Goal: Information Seeking & Learning: Find specific fact

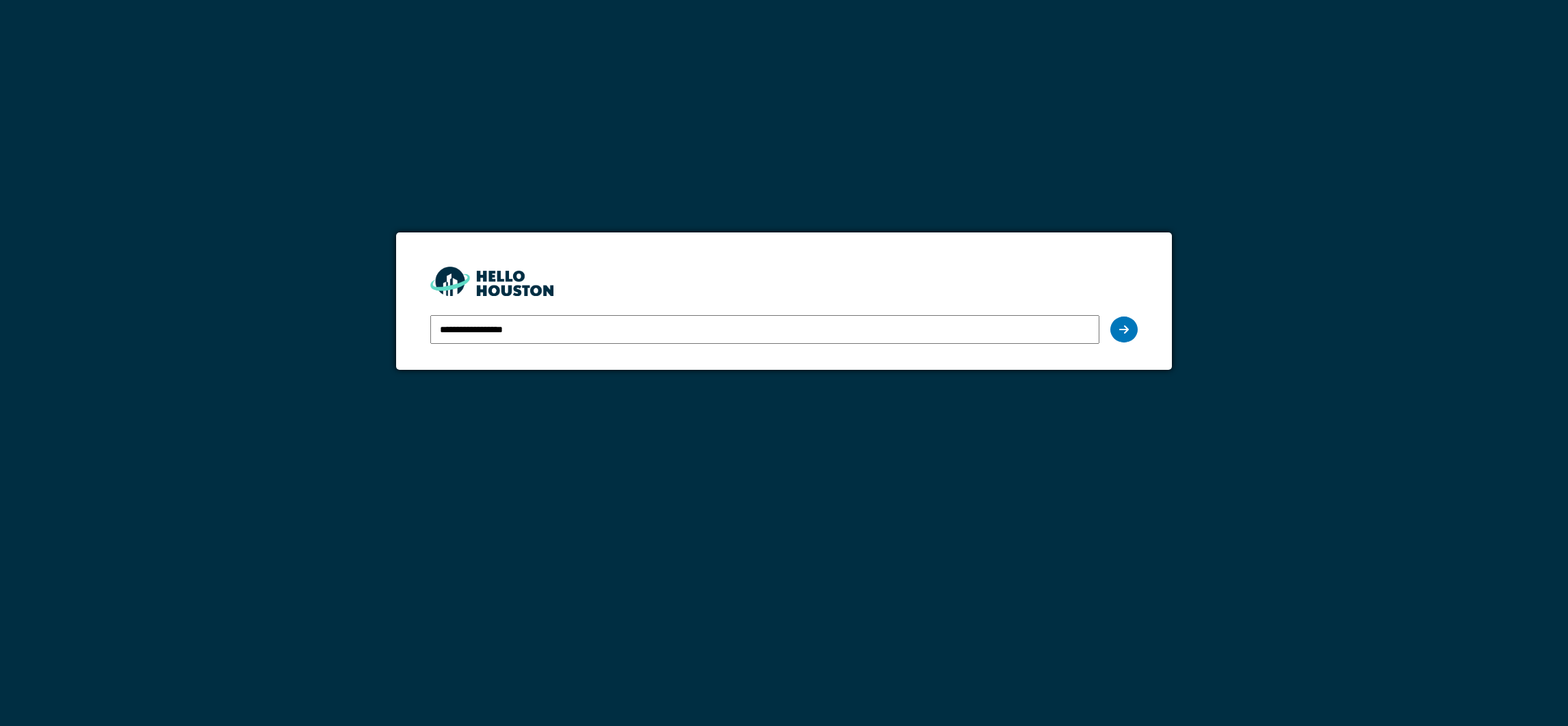
drag, startPoint x: 0, startPoint y: 0, endPoint x: 515, endPoint y: 333, distance: 613.3
click at [515, 333] on input "**********" at bounding box center [764, 329] width 668 height 29
click at [1116, 331] on div at bounding box center [1123, 329] width 27 height 26
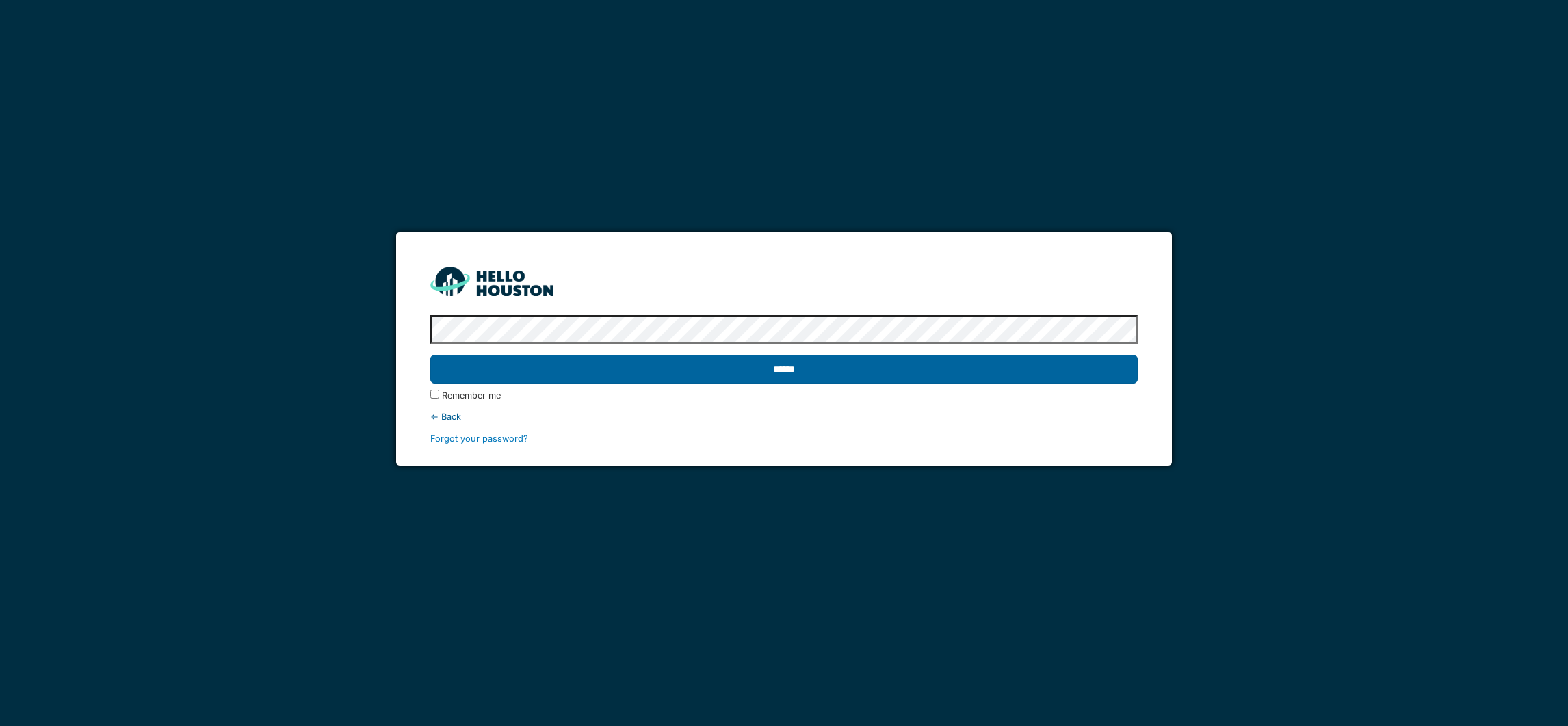
click at [740, 379] on input "******" at bounding box center [784, 370] width 707 height 29
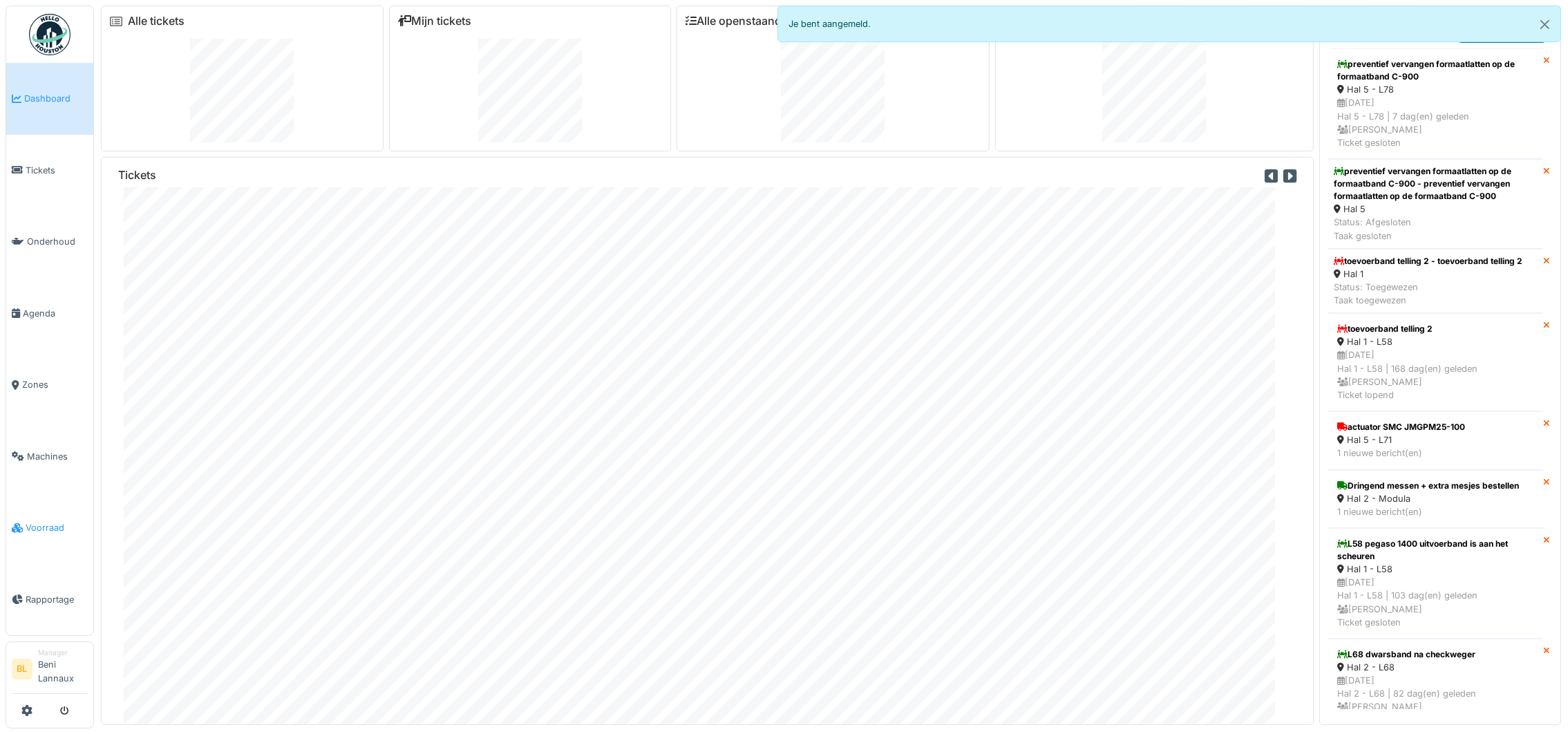
click at [35, 521] on span "Voorraad" at bounding box center [56, 528] width 62 height 14
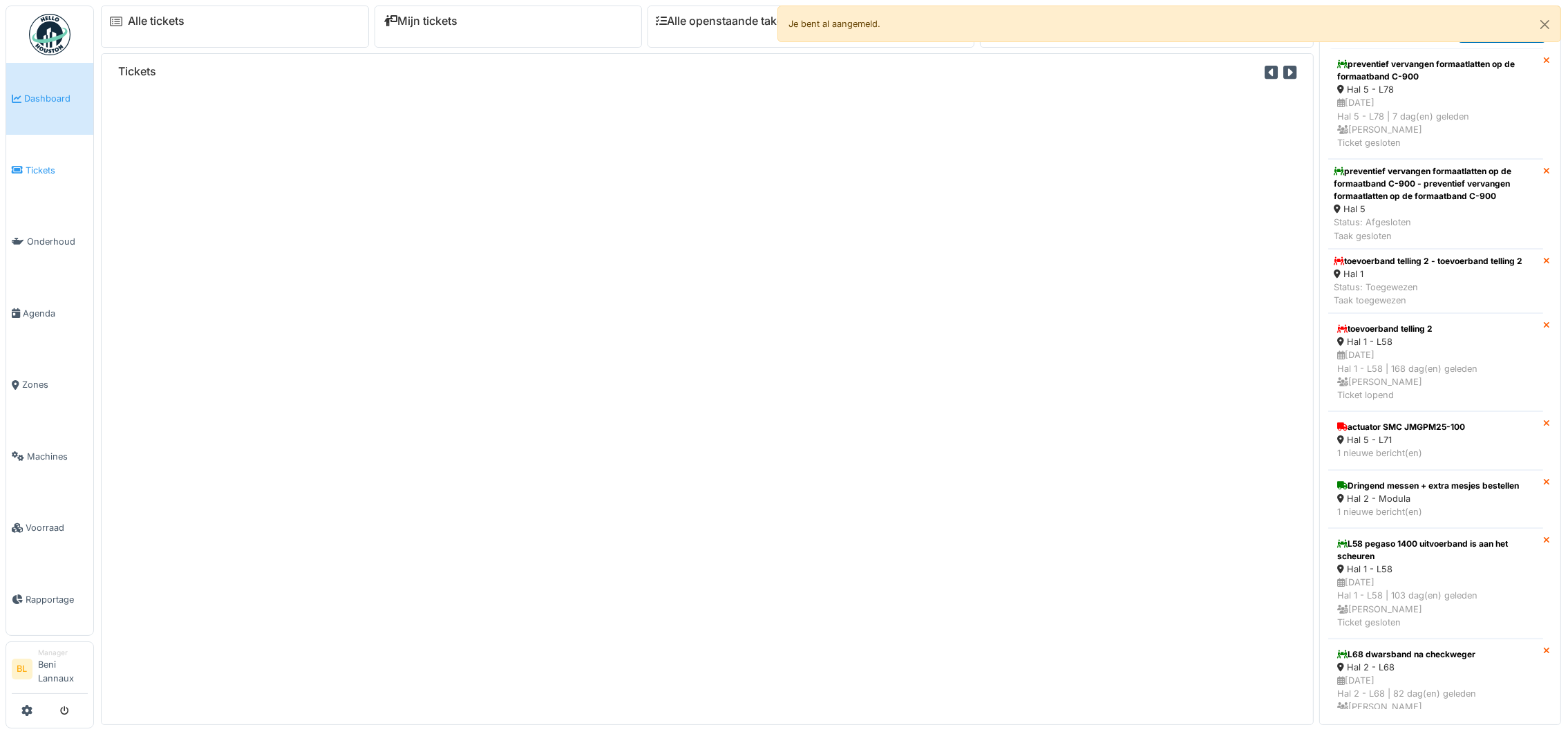
click at [45, 172] on span "Tickets" at bounding box center [56, 171] width 62 height 14
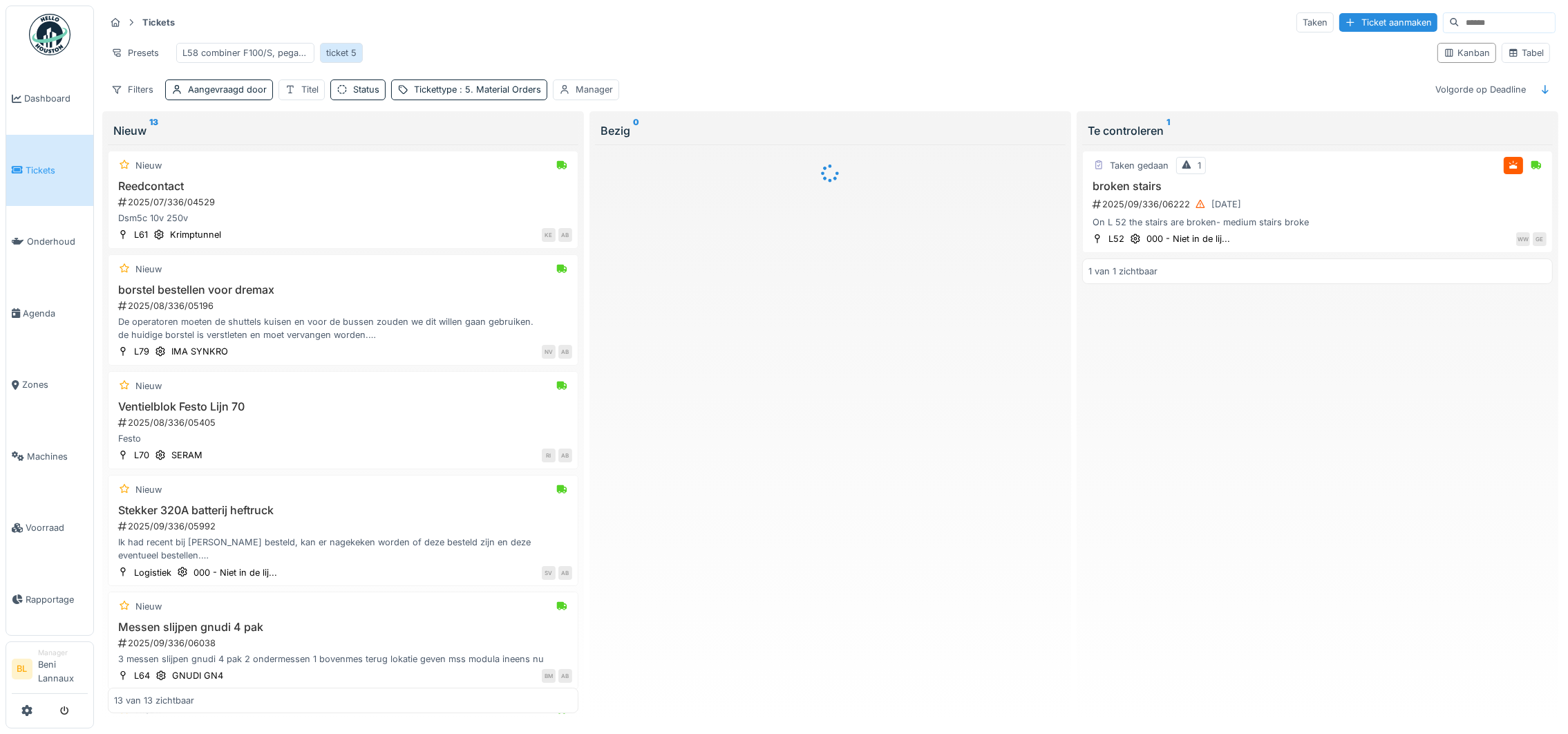
click at [347, 47] on div "ticket 5" at bounding box center [341, 53] width 30 height 14
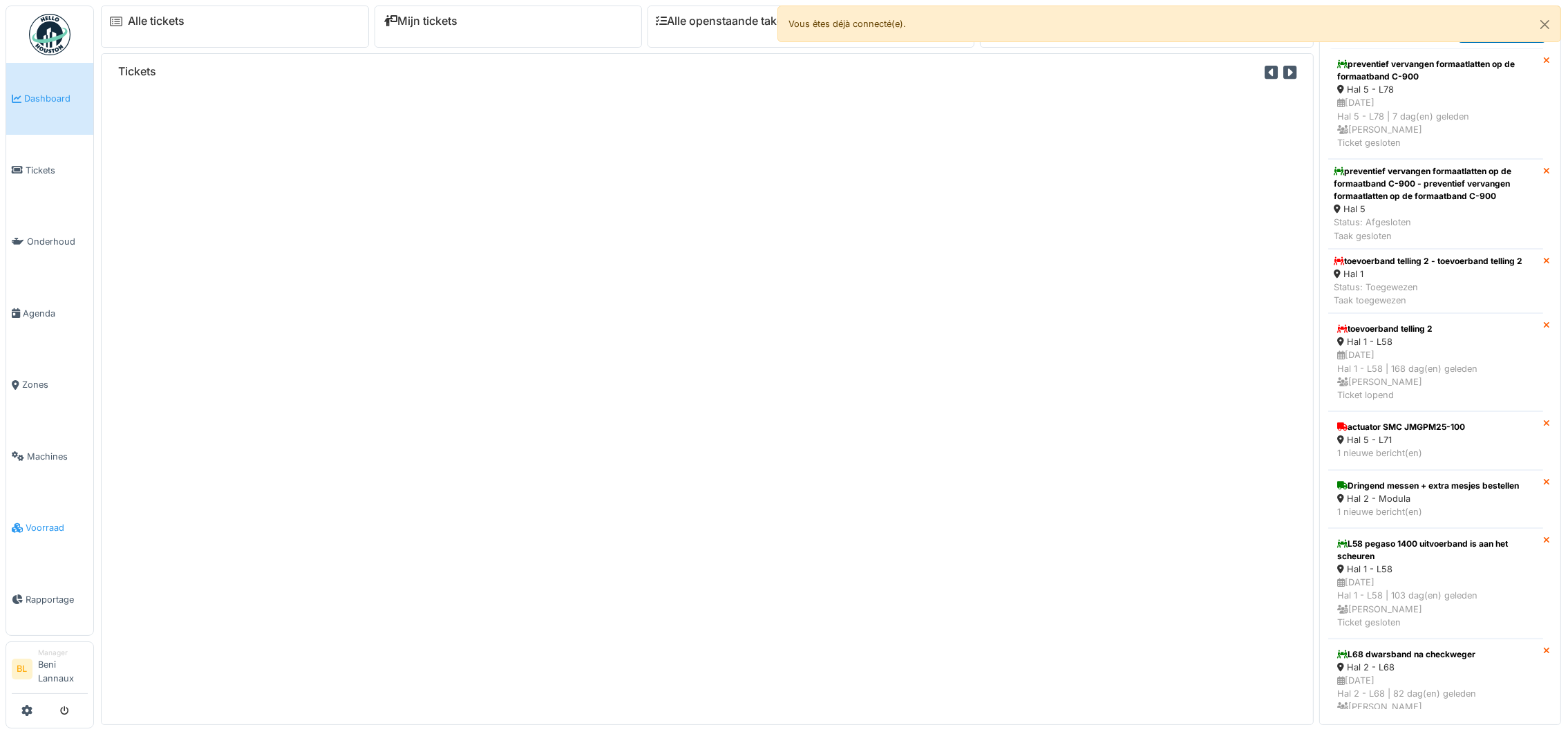
click at [49, 523] on span "Voorraad" at bounding box center [56, 528] width 62 height 14
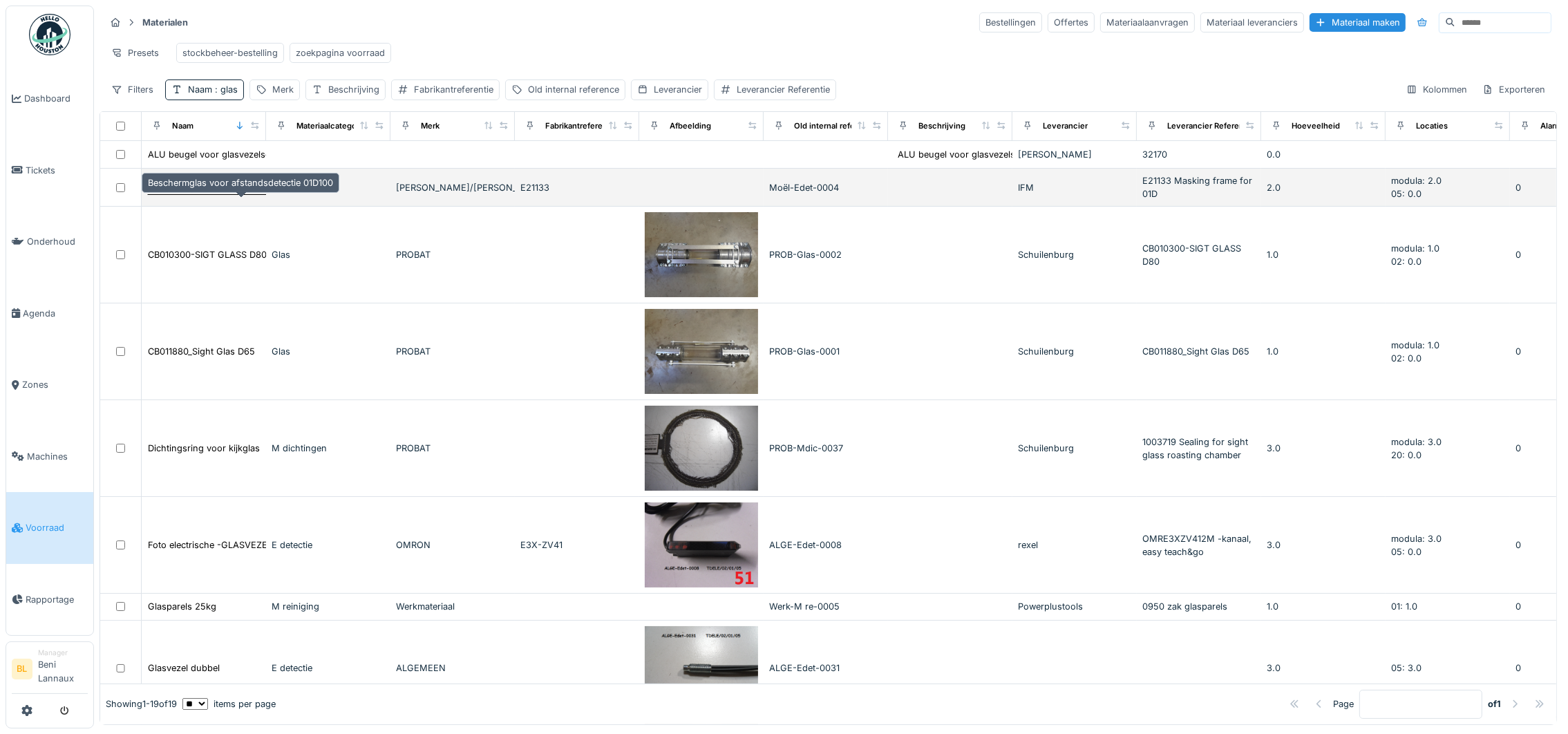
click at [218, 194] on div "Beschermglas voor afstandsdetectie 01D100" at bounding box center [240, 188] width 185 height 14
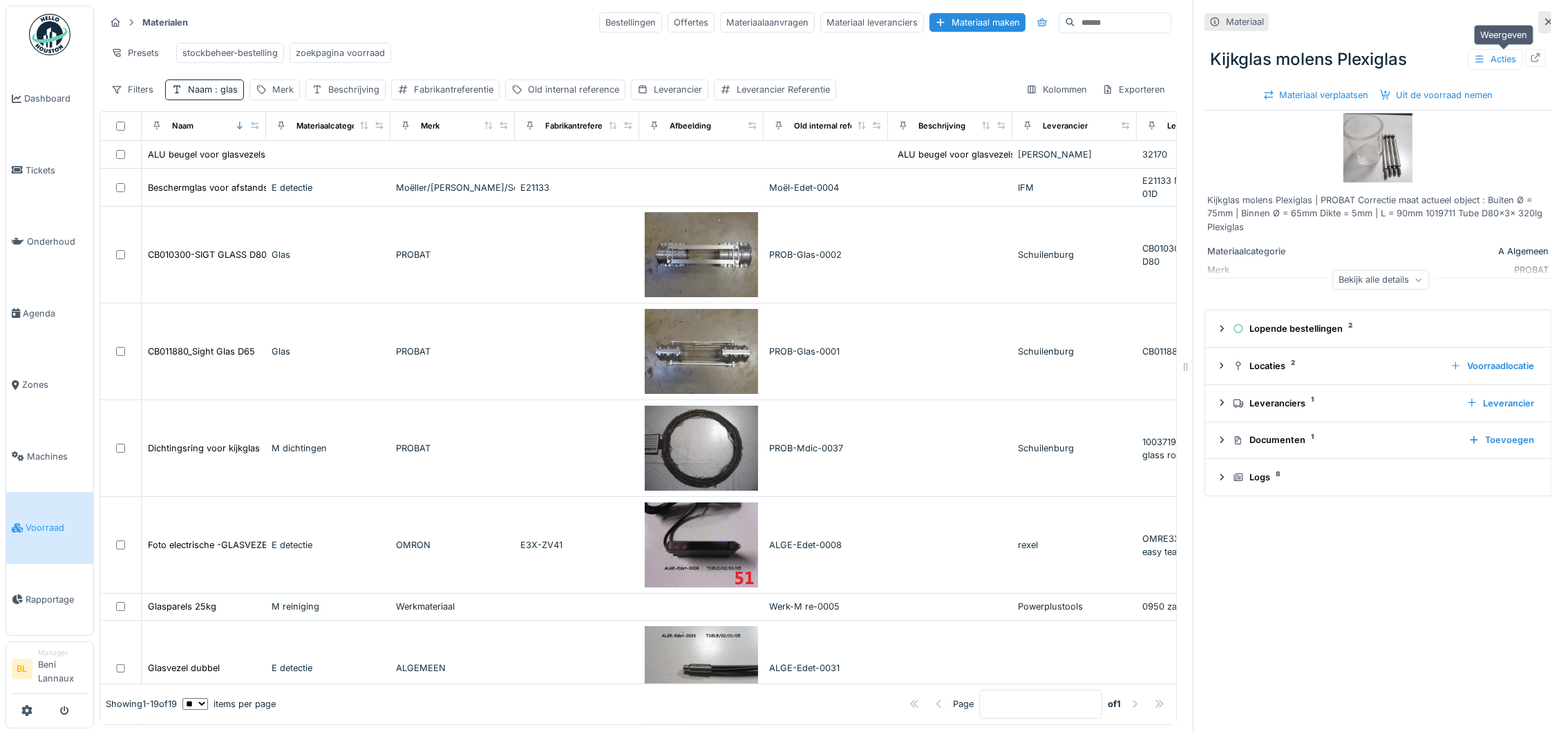
click at [1531, 54] on icon at bounding box center [1535, 57] width 9 height 9
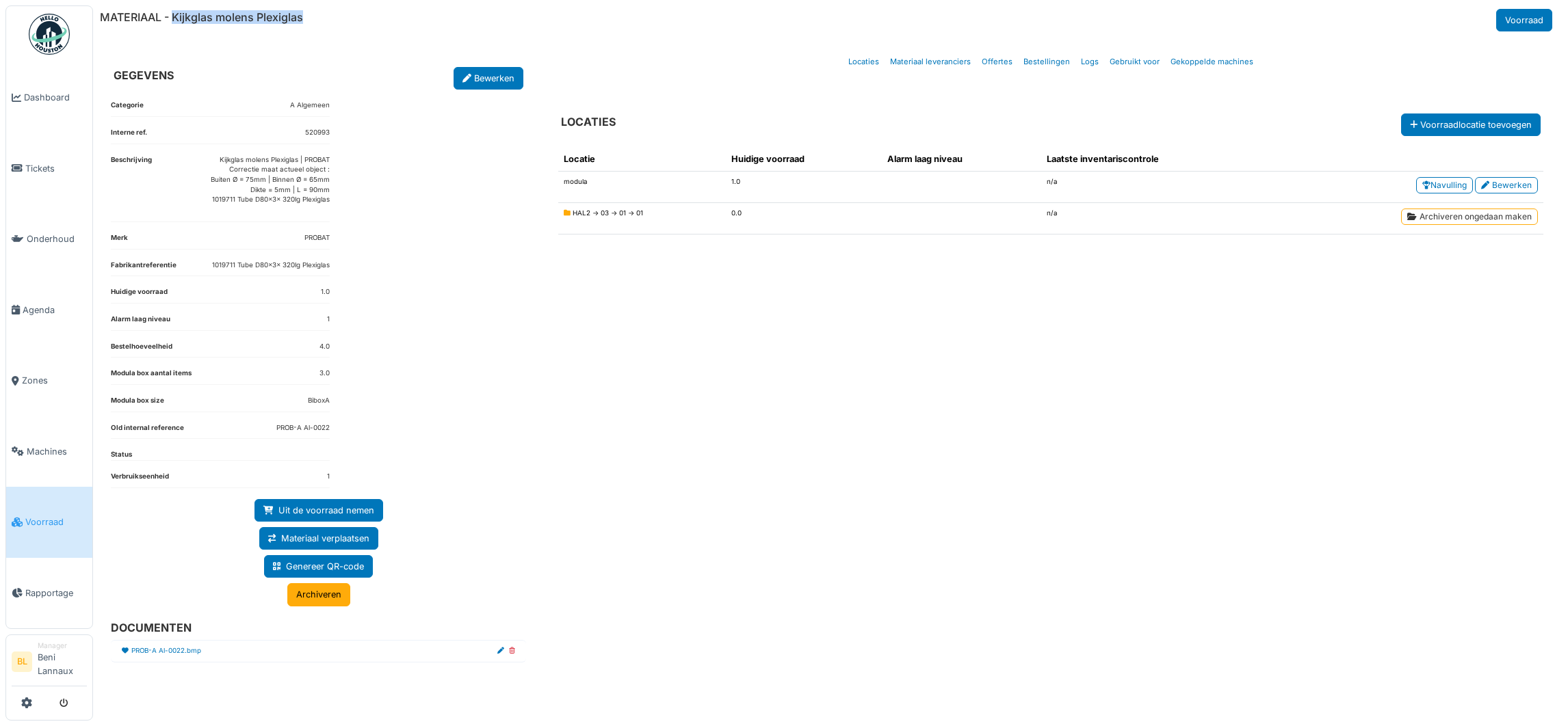
drag, startPoint x: 175, startPoint y: 14, endPoint x: 317, endPoint y: 15, distance: 142.0
click at [317, 15] on div "MATERIAAL - Kijkglas molens Plexiglas Voorraad" at bounding box center [828, 20] width 1456 height 23
copy h6 "Kijkglas molens Plexiglas"
drag, startPoint x: 217, startPoint y: 157, endPoint x: 358, endPoint y: 210, distance: 150.6
click at [358, 210] on div "Categorie A Algemeen Interne ref. 520993 Beschrijving Kijkglas molens Plexiglas…" at bounding box center [318, 395] width 437 height 612
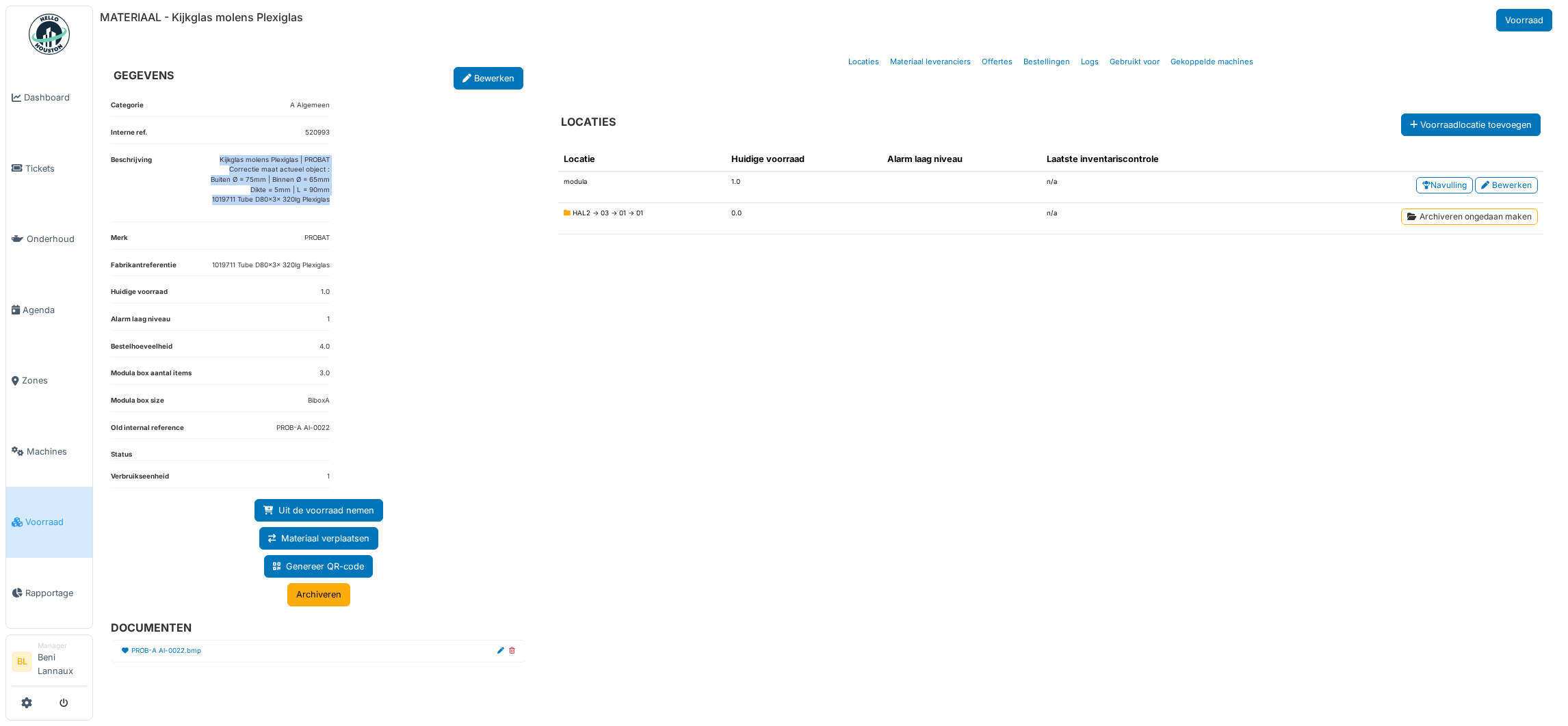
copy p "Kijkglas molens Plexiglas | PROBAT Correctie maat actueel object : Buiten Ø = 7…"
drag, startPoint x: 370, startPoint y: 77, endPoint x: 368, endPoint y: 91, distance: 14.1
click at [370, 76] on div "GEGEVENS Bewerken" at bounding box center [318, 65] width 437 height 47
drag, startPoint x: 278, startPoint y: 426, endPoint x: 369, endPoint y: 426, distance: 91.0
click at [369, 426] on div "Categorie A Algemeen Interne ref. 520993 Beschrijving Kijkglas molens Plexiglas…" at bounding box center [318, 395] width 437 height 612
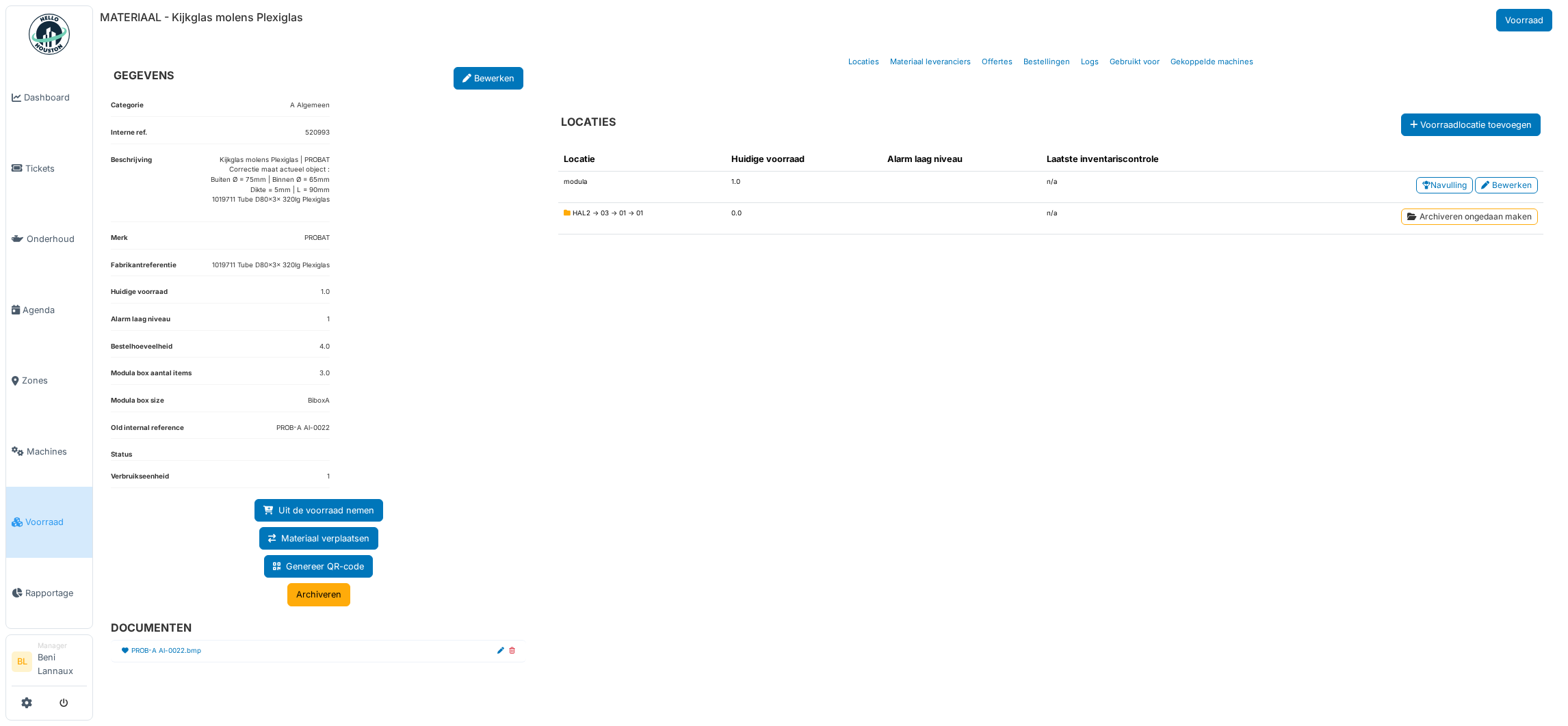
click at [396, 432] on div "Categorie A Algemeen Interne ref. 520993 Beschrijving Kijkglas molens Plexiglas…" at bounding box center [318, 395] width 437 height 612
drag, startPoint x: 280, startPoint y: 427, endPoint x: 367, endPoint y: 427, distance: 87.0
click at [367, 427] on div "Categorie A Algemeen Interne ref. 520993 Beschrijving Kijkglas molens Plexiglas…" at bounding box center [318, 395] width 437 height 612
click at [385, 432] on div "Categorie A Algemeen Interne ref. 520993 Beschrijving Kijkglas molens Plexiglas…" at bounding box center [318, 395] width 437 height 612
click at [274, 431] on dl "Old internal reference PROB-A Al-0022" at bounding box center [220, 431] width 219 height 16
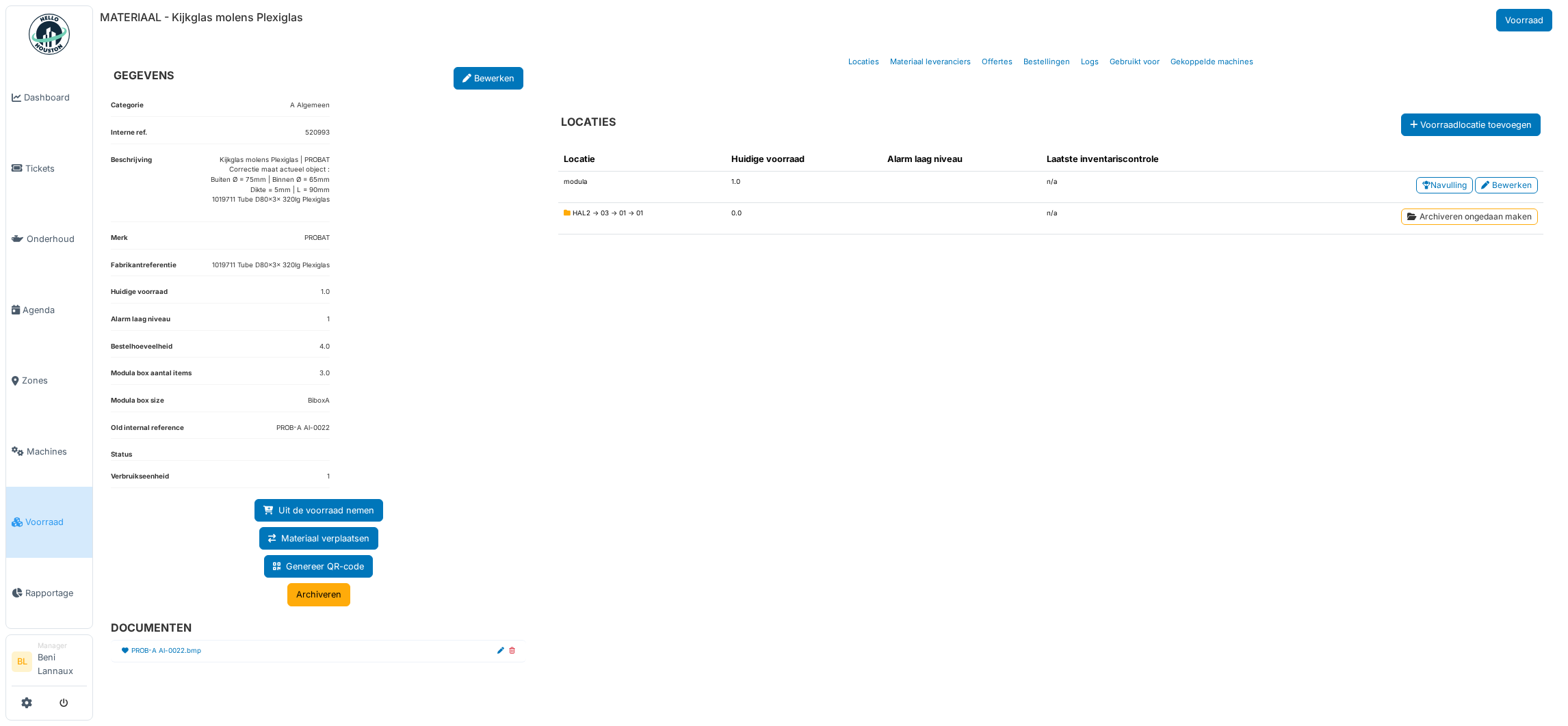
drag, startPoint x: 265, startPoint y: 429, endPoint x: 339, endPoint y: 429, distance: 74.0
click at [339, 429] on div "Categorie A Algemeen Interne ref. 520993 Beschrijving Kijkglas molens Plexiglas…" at bounding box center [318, 395] width 437 height 612
copy dd "PROB-A Al-0022"
drag, startPoint x: 204, startPoint y: 269, endPoint x: 370, endPoint y: 281, distance: 166.4
click at [370, 281] on div "Categorie A Algemeen Interne ref. 520993 Beschrijving Kijkglas molens Plexiglas…" at bounding box center [318, 395] width 437 height 612
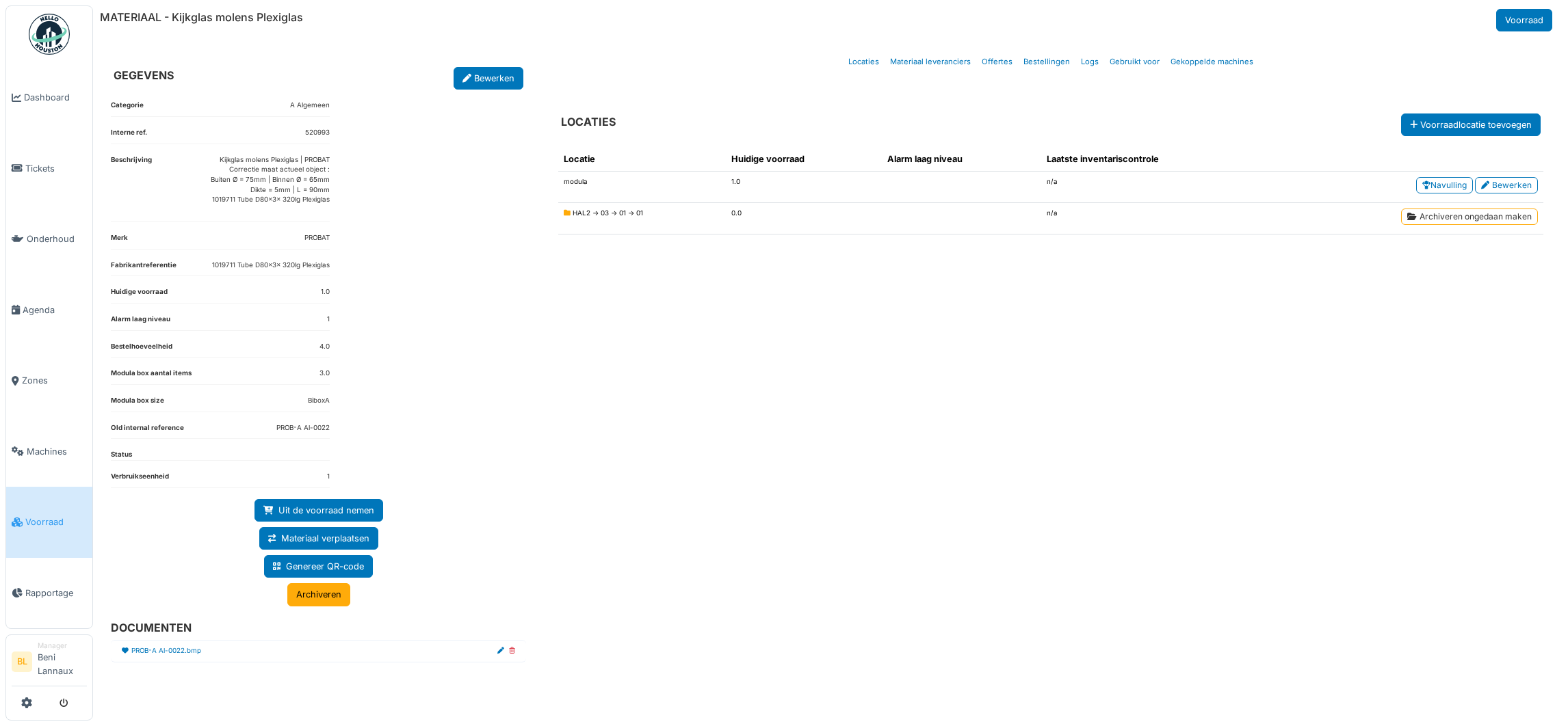
click at [740, 454] on div "Locatie Huidige voorraad Alarm laag niveau Laatste inventariscontrole modula 1.…" at bounding box center [1050, 415] width 1006 height 558
drag, startPoint x: 208, startPoint y: 263, endPoint x: 381, endPoint y: 260, distance: 173.0
click at [381, 260] on div "Categorie A Algemeen Interne ref. 520993 Beschrijving Kijkglas molens Plexiglas…" at bounding box center [318, 395] width 437 height 612
copy dd "1019711 Tube D80x3x 320lg Plexiglas"
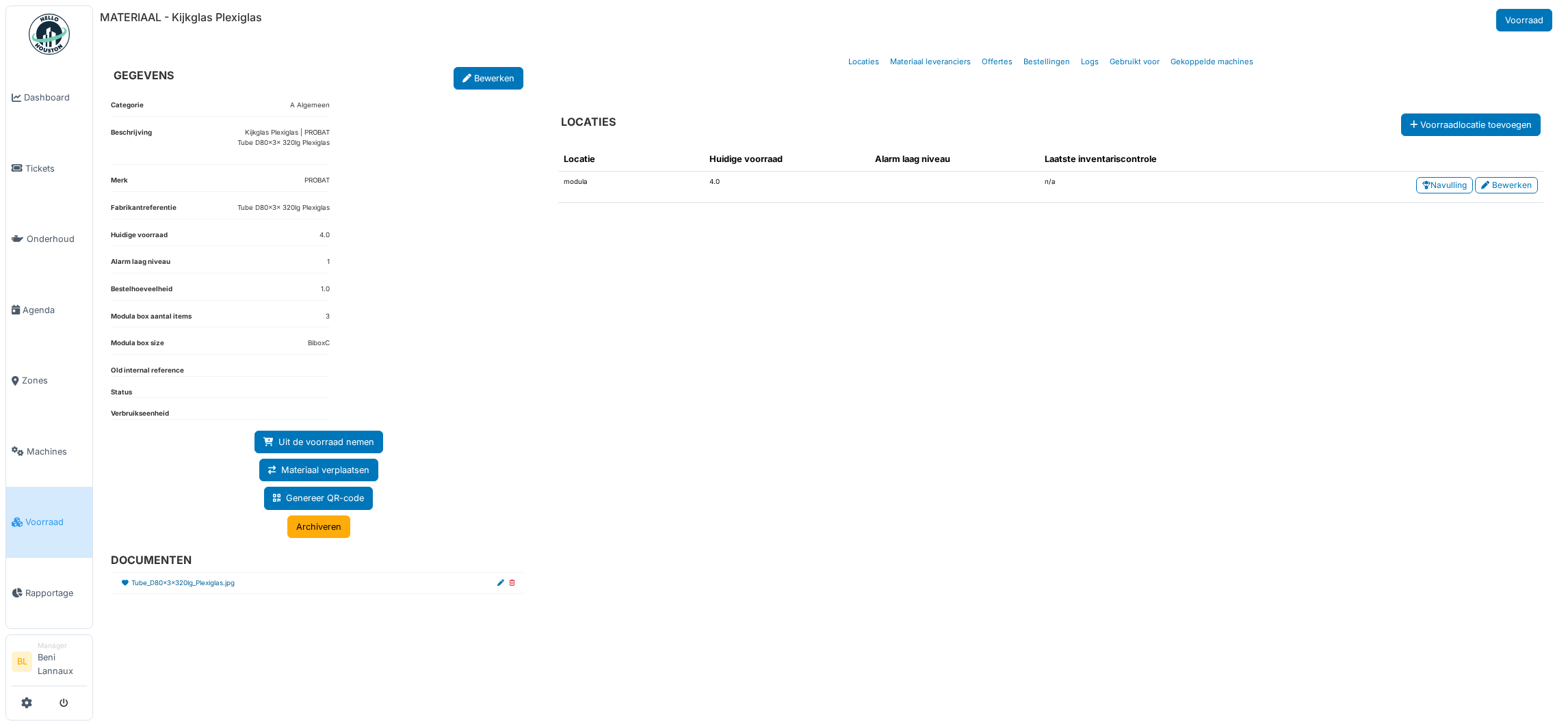
click at [156, 589] on link "Tube_D80x3x320lg_Plexiglas.jpg" at bounding box center [183, 584] width 104 height 11
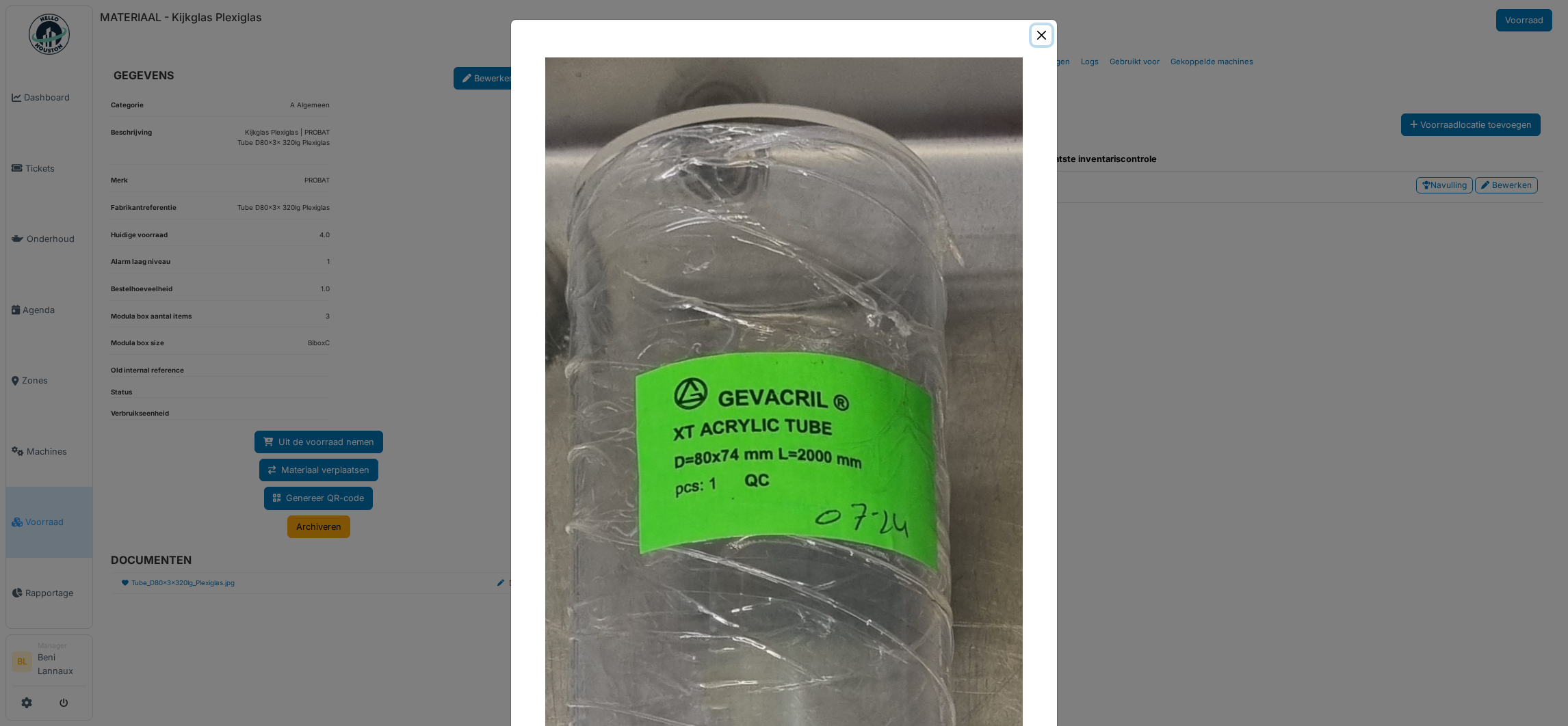
click at [1033, 31] on button "Close" at bounding box center [1041, 35] width 20 height 20
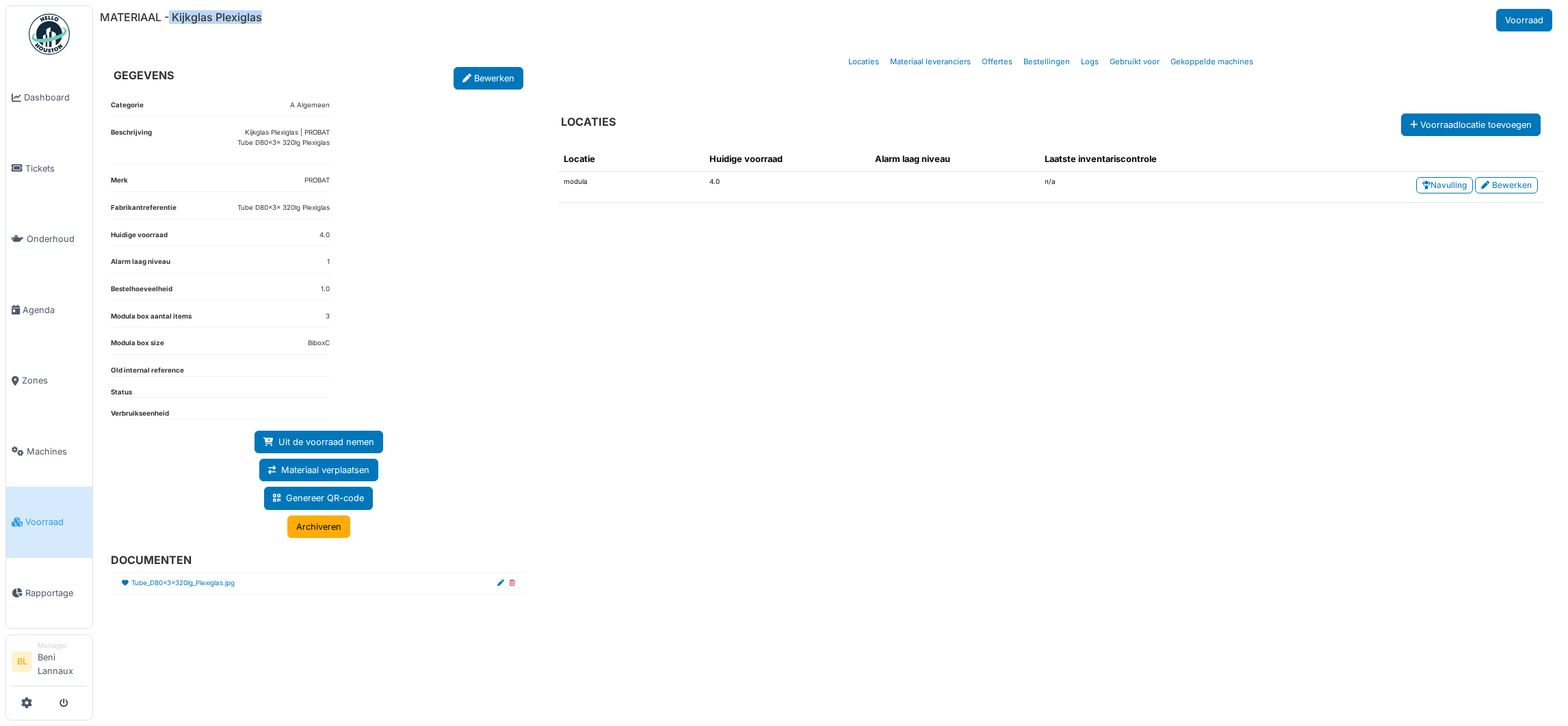
drag, startPoint x: 170, startPoint y: 15, endPoint x: 280, endPoint y: 35, distance: 111.8
click at [280, 35] on div "MATERIAAL - Kijkglas Plexiglas Voorraad GEGEVENS Bewerken Categorie A Algemeen …" at bounding box center [831, 363] width 1475 height 726
copy h6 "Kijkglas Plexiglas"
drag, startPoint x: 229, startPoint y: 129, endPoint x: 351, endPoint y: 153, distance: 124.3
click at [351, 153] on div "Categorie A Algemeen Beschrijving Kijkglas Plexiglas | PROBAT Tube D80x3x 320lg…" at bounding box center [318, 395] width 437 height 612
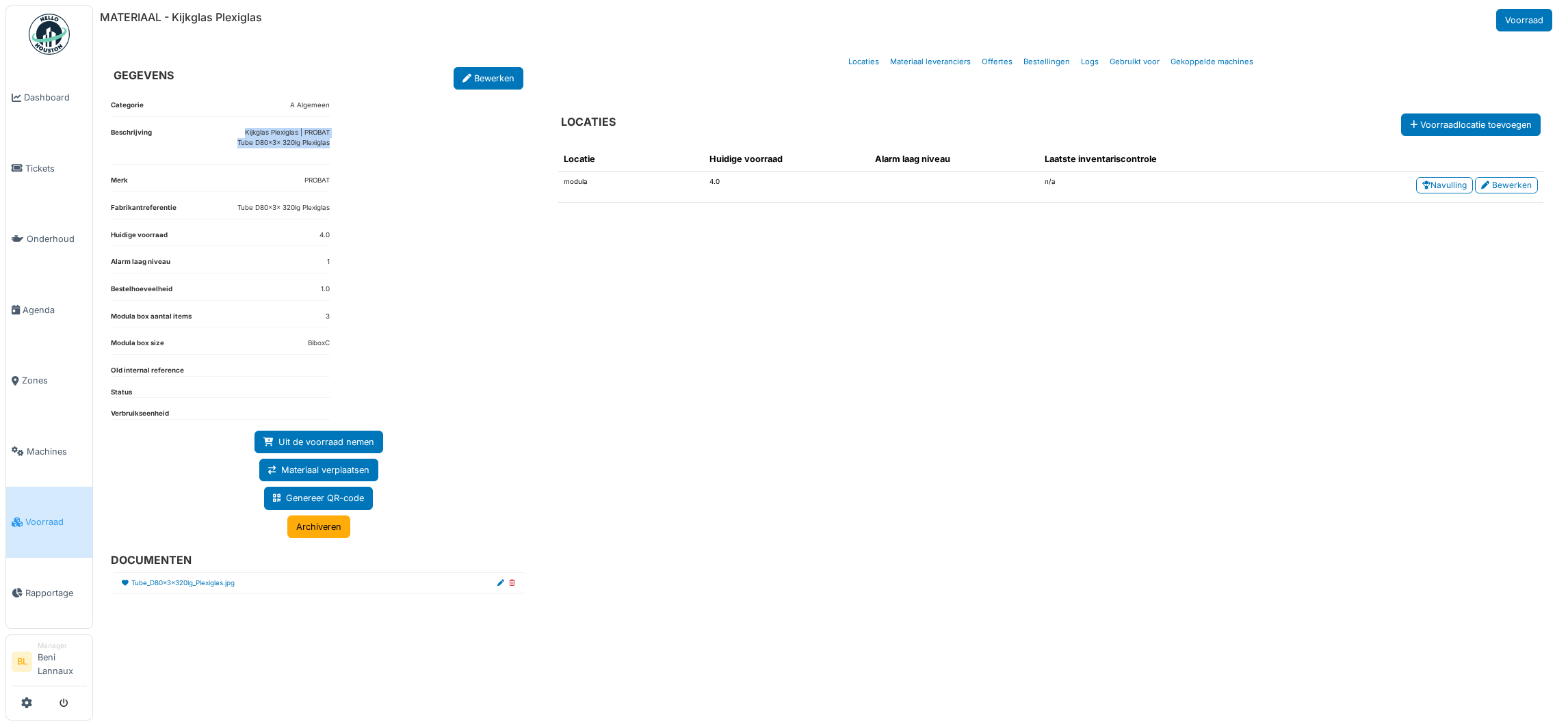
copy p "Kijkglas Plexiglas | PROBAT Tube D80x3x 320lg Plexiglas"
drag, startPoint x: 239, startPoint y: 213, endPoint x: 350, endPoint y: 208, distance: 111.1
click at [350, 208] on div "Categorie A Algemeen Beschrijving Kijkglas Plexiglas | PROBAT Tube D80x3x 320lg…" at bounding box center [318, 395] width 437 height 612
click at [392, 225] on div "Categorie A Algemeen Beschrijving Kijkglas Plexiglas | PROBAT Tube D80x3x 320lg…" at bounding box center [318, 395] width 437 height 612
drag, startPoint x: 233, startPoint y: 204, endPoint x: 351, endPoint y: 214, distance: 118.4
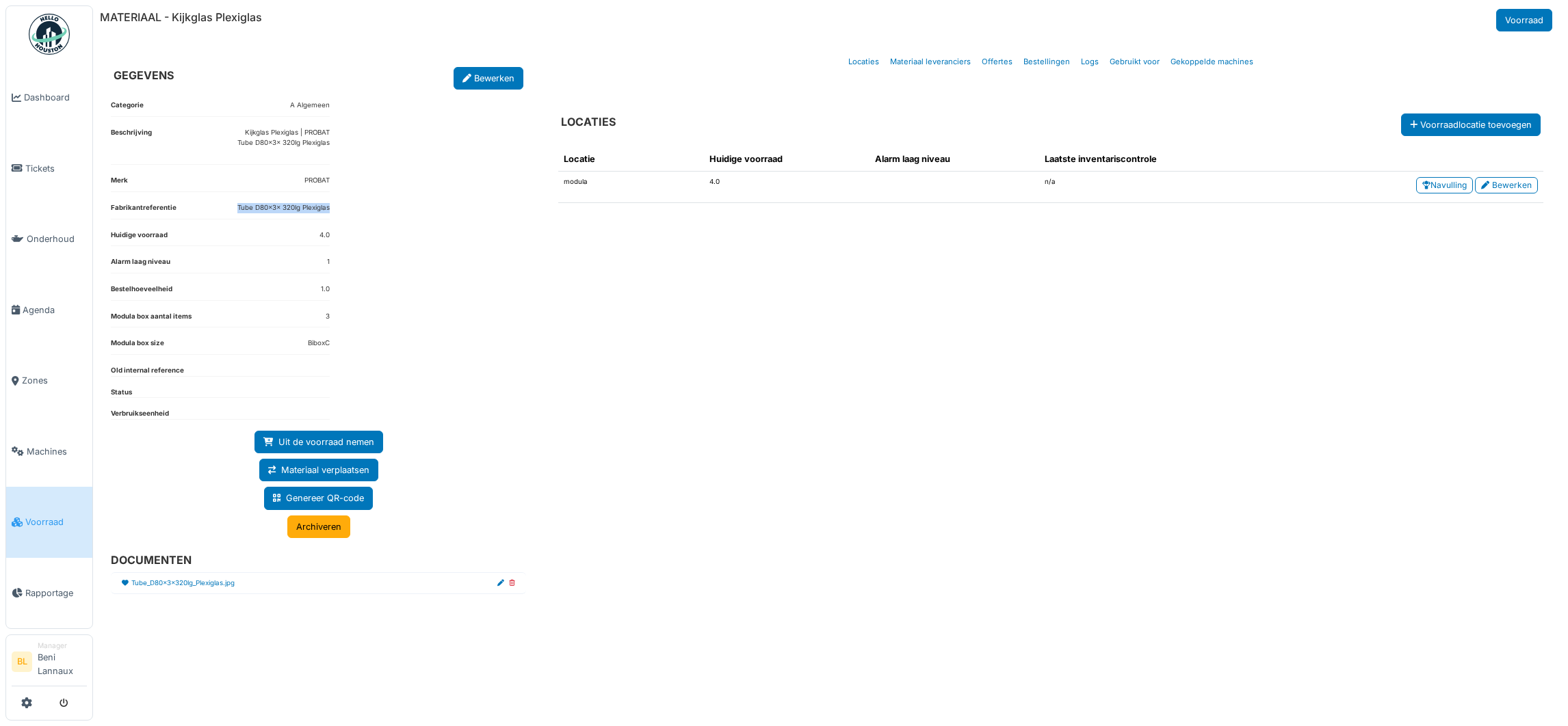
click at [351, 214] on div "Categorie A Algemeen Beschrijving Kijkglas Plexiglas | PROBAT Tube D80x3x 320lg…" at bounding box center [318, 395] width 437 height 612
copy dd "Tube D80x3x 320lg Plexiglas"
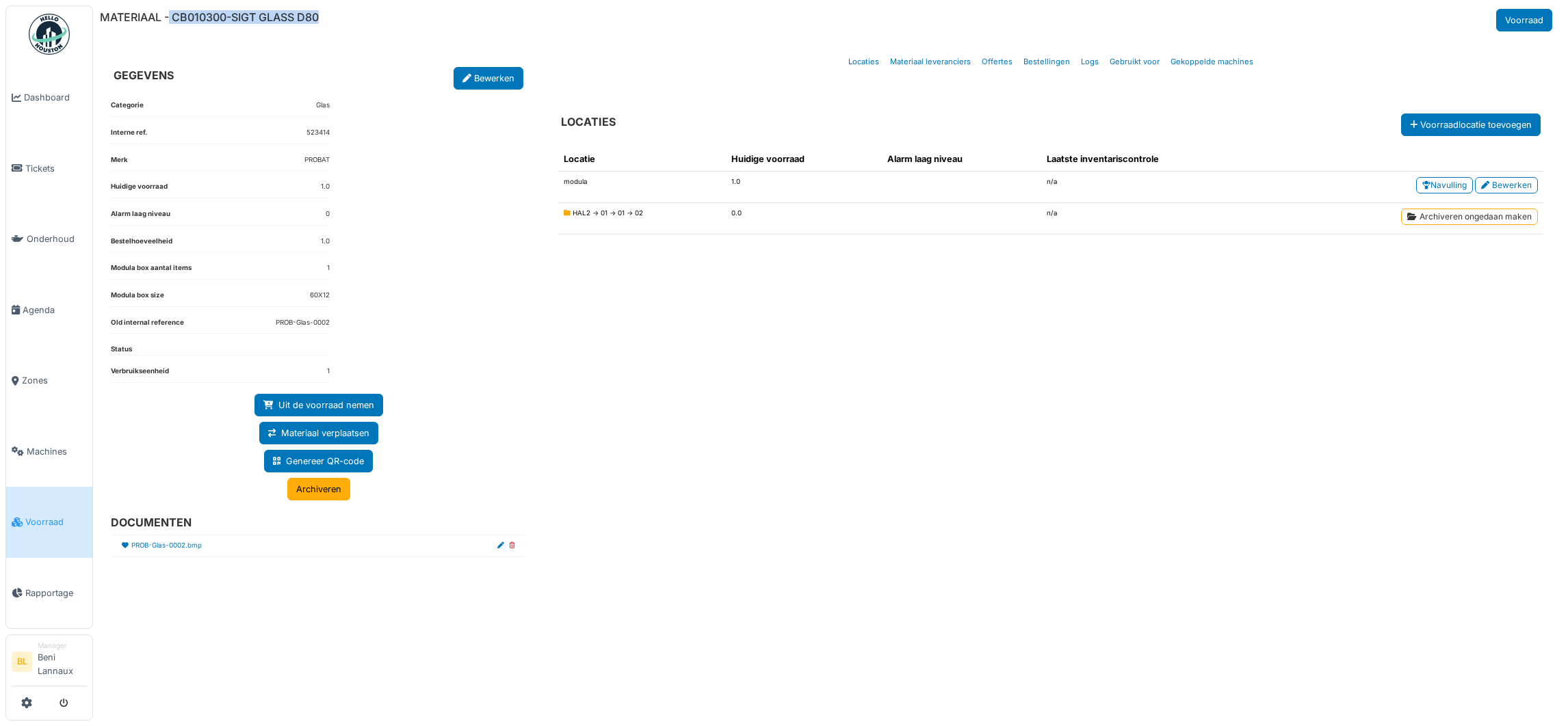
drag, startPoint x: 171, startPoint y: 13, endPoint x: 360, endPoint y: 20, distance: 189.1
click at [360, 20] on div "MATERIAAL - CB010300-SIGT GLASS D80 Voorraad" at bounding box center [828, 20] width 1456 height 23
copy h6 "CB010300-SIGT GLASS D80"
drag, startPoint x: 269, startPoint y: 326, endPoint x: 333, endPoint y: 325, distance: 64.0
click at [333, 325] on div "Categorie Glas Interne ref. 523414 Merk PROBAT Huidige voorraad 1.0 Alarm laag …" at bounding box center [318, 395] width 437 height 612
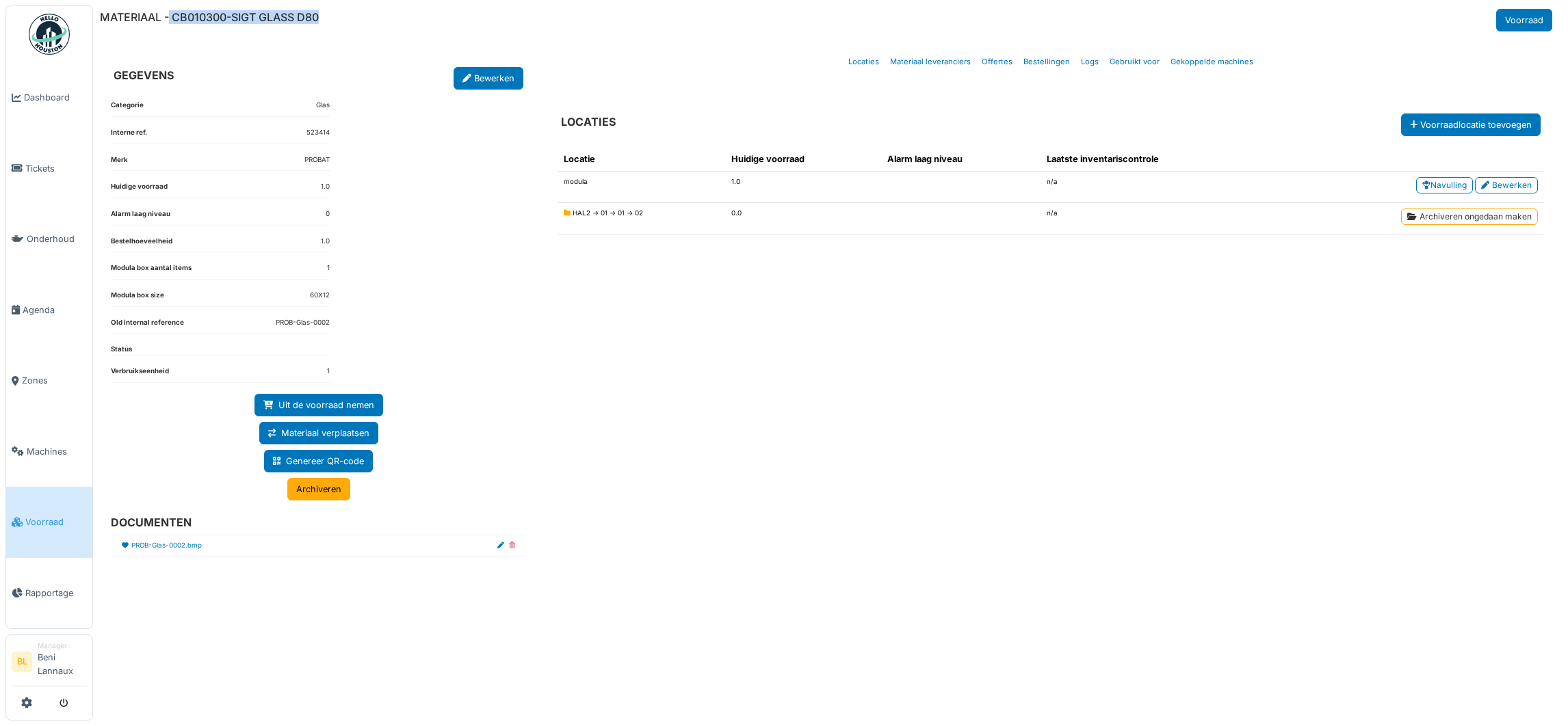
copy dd "PROB-Glas-0002"
click at [171, 543] on li "PROB-Glas-0002.bmp" at bounding box center [318, 546] width 415 height 23
click at [163, 549] on link "PROB-Glas-0002.bmp" at bounding box center [166, 545] width 70 height 11
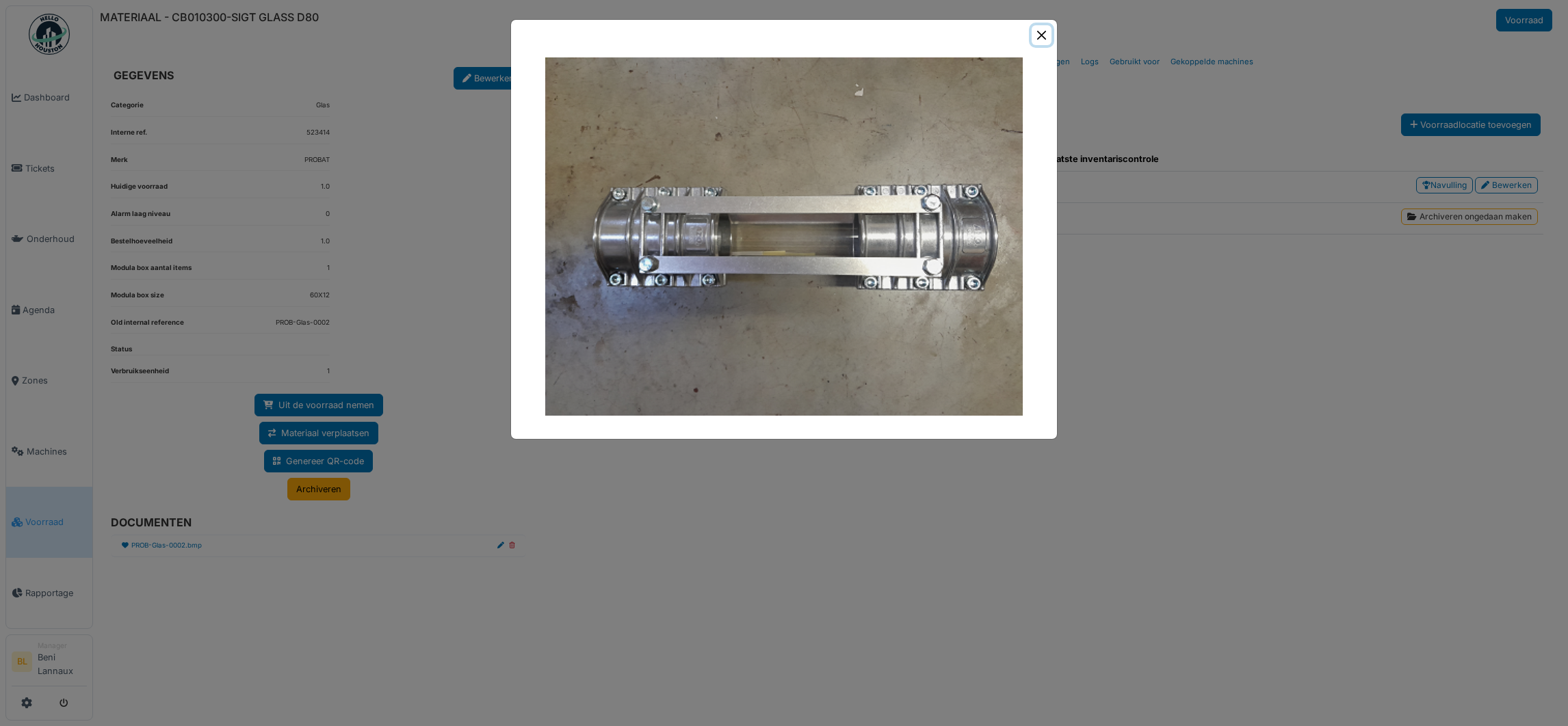
click at [1043, 34] on button "Close" at bounding box center [1041, 35] width 20 height 20
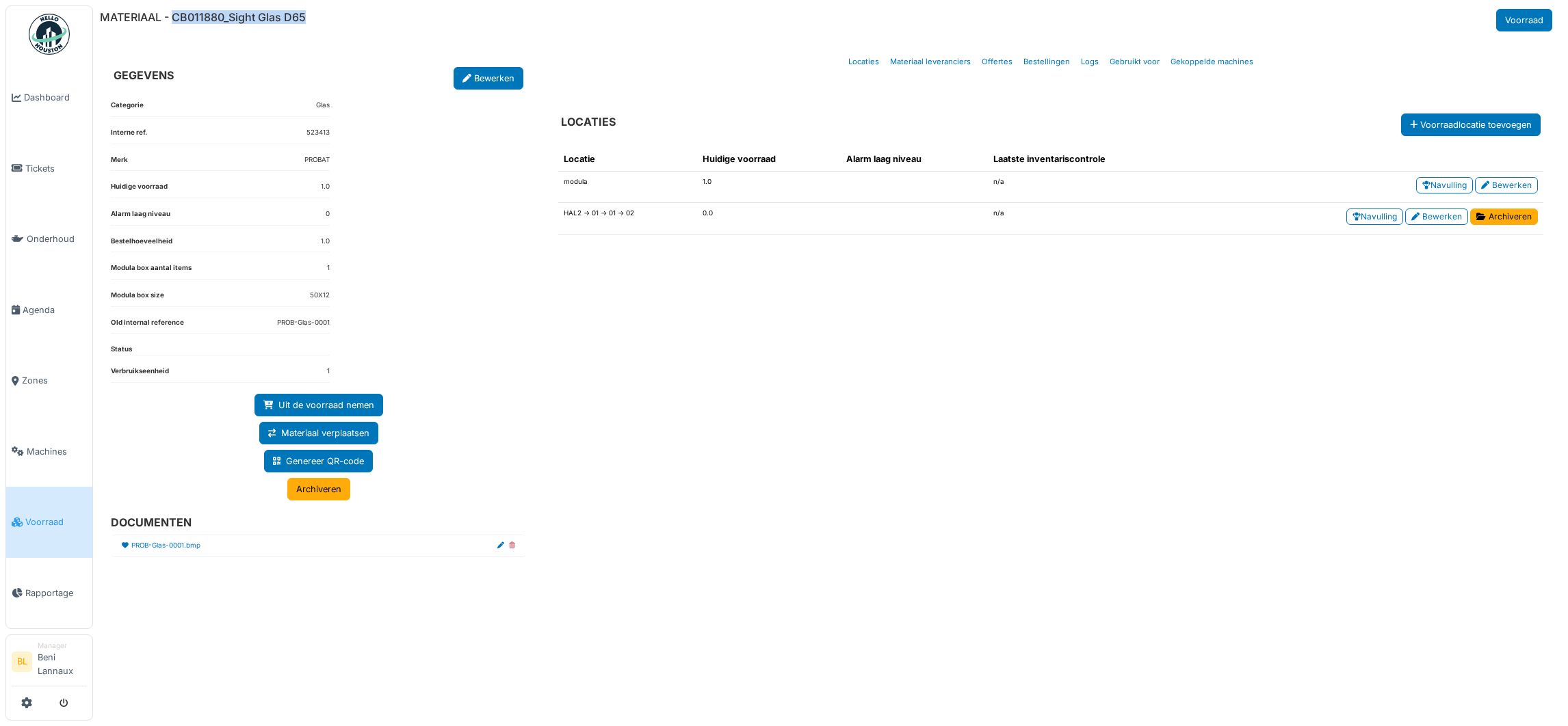
drag, startPoint x: 173, startPoint y: 15, endPoint x: 355, endPoint y: 13, distance: 182.0
click at [355, 13] on div "MATERIAAL - CB011880_Sight Glas D65 Voorraad" at bounding box center [828, 20] width 1456 height 23
copy h6 "CB011880_Sight Glas D65"
click at [189, 546] on link "PROB-Glas-0001.bmp" at bounding box center [166, 545] width 69 height 11
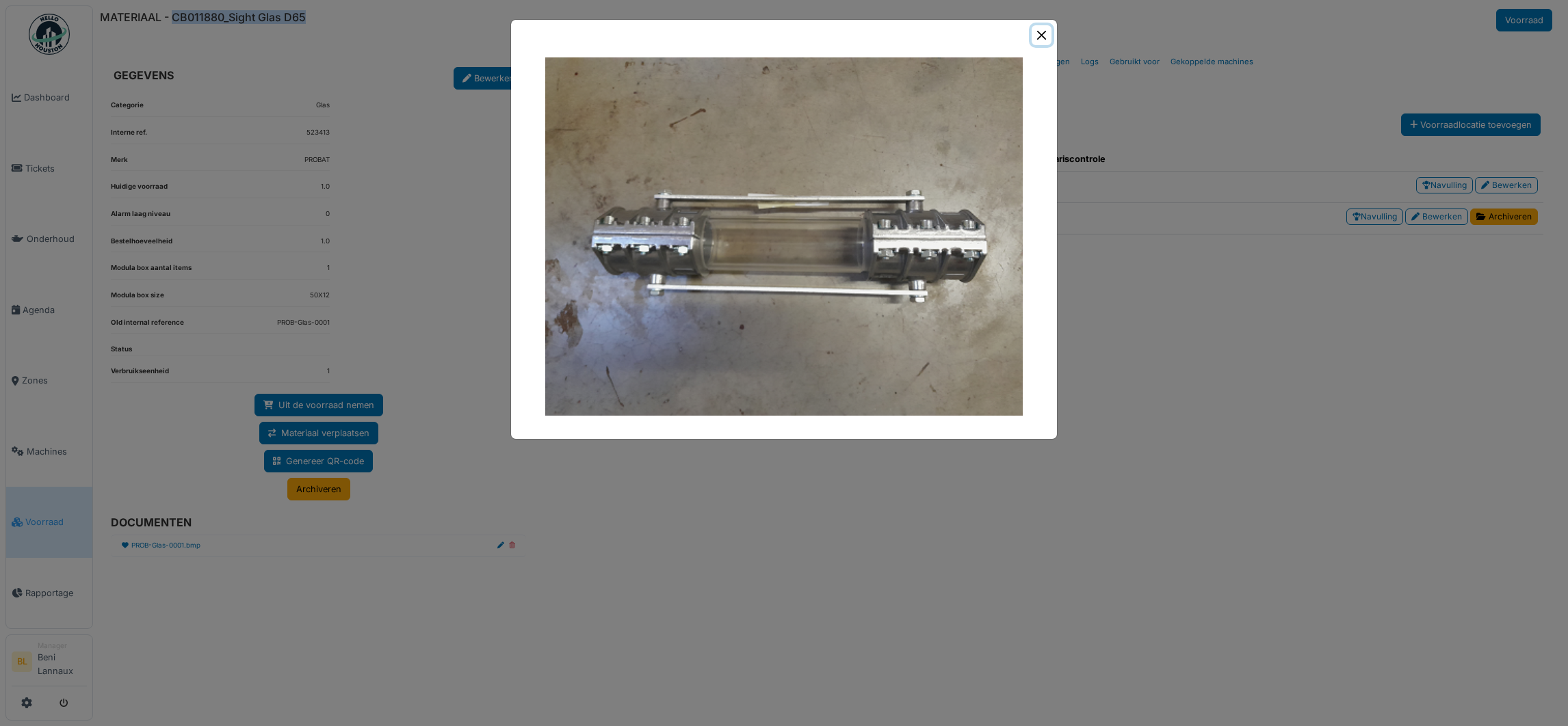
click at [1038, 32] on button "Close" at bounding box center [1041, 35] width 20 height 20
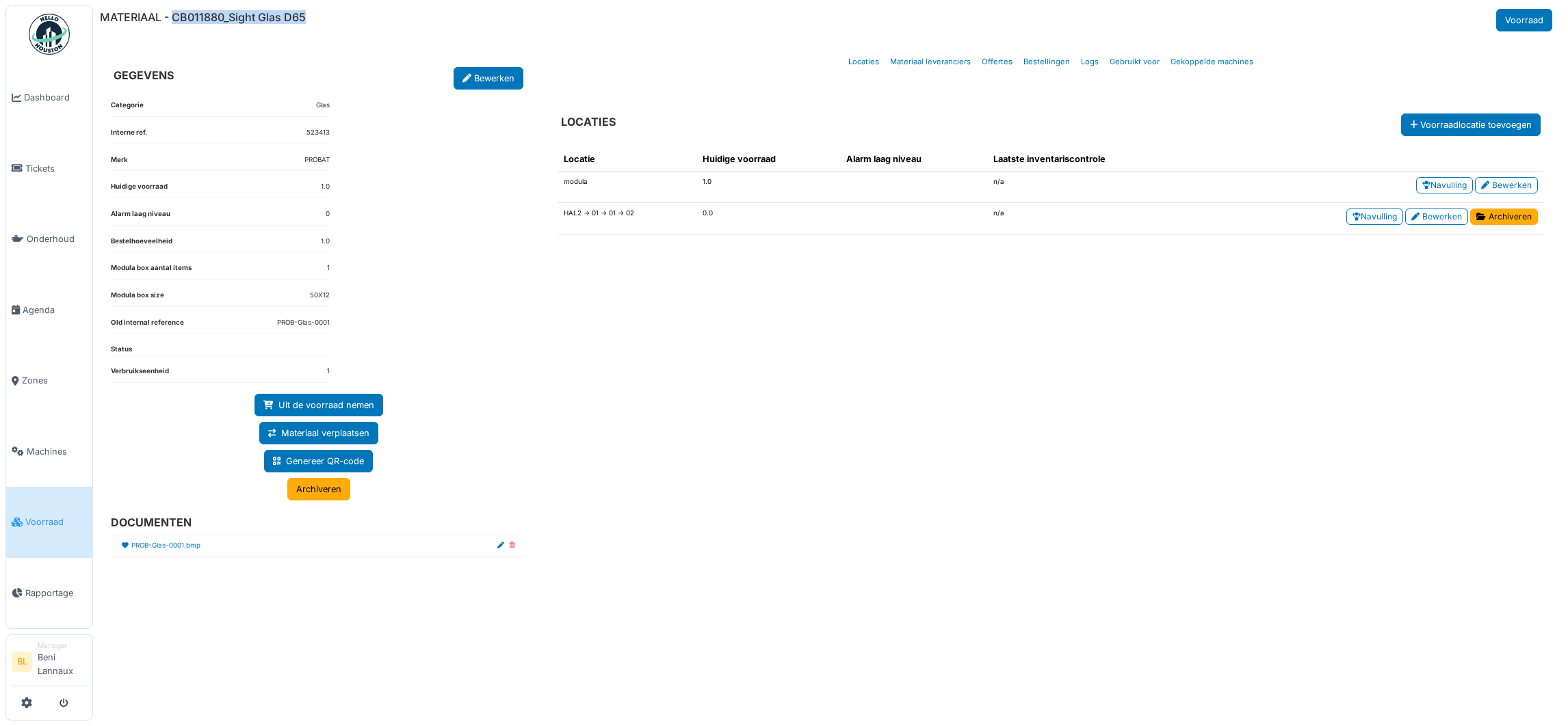
drag, startPoint x: 274, startPoint y: 322, endPoint x: 352, endPoint y: 331, distance: 78.5
click at [352, 331] on div "Categorie Glas Interne ref. 523413 Merk PROBAT Huidige voorraad 1.0 Alarm laag …" at bounding box center [318, 395] width 437 height 612
copy dd "PROB-Glas-0001"
click at [942, 63] on link "Materiaal leveranciers" at bounding box center [929, 61] width 91 height 32
